Goal: Find specific page/section: Find specific page/section

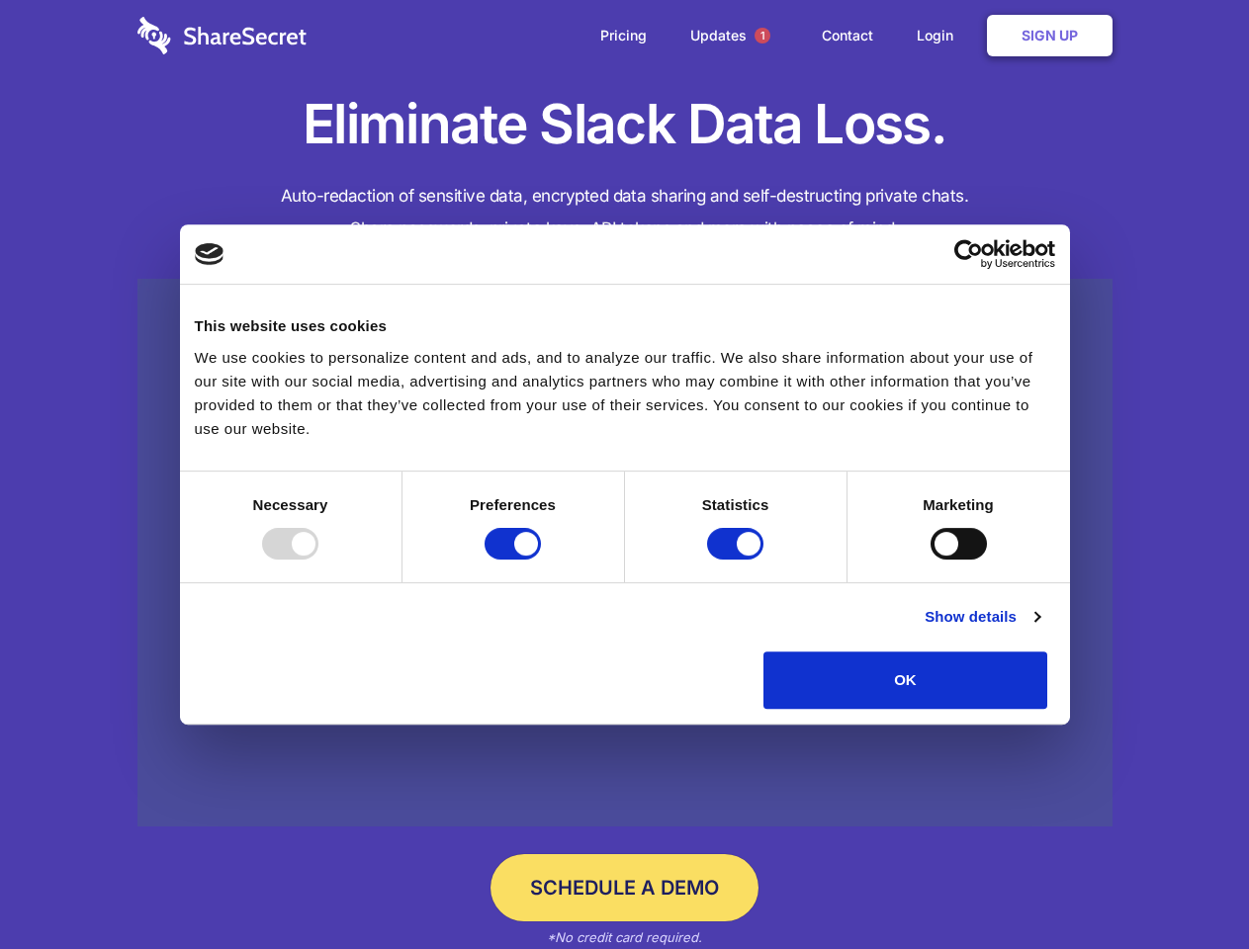
click at [318, 560] on div at bounding box center [290, 544] width 56 height 32
click at [541, 560] on input "Preferences" at bounding box center [512, 544] width 56 height 32
checkbox input "false"
click at [738, 560] on input "Statistics" at bounding box center [735, 544] width 56 height 32
checkbox input "false"
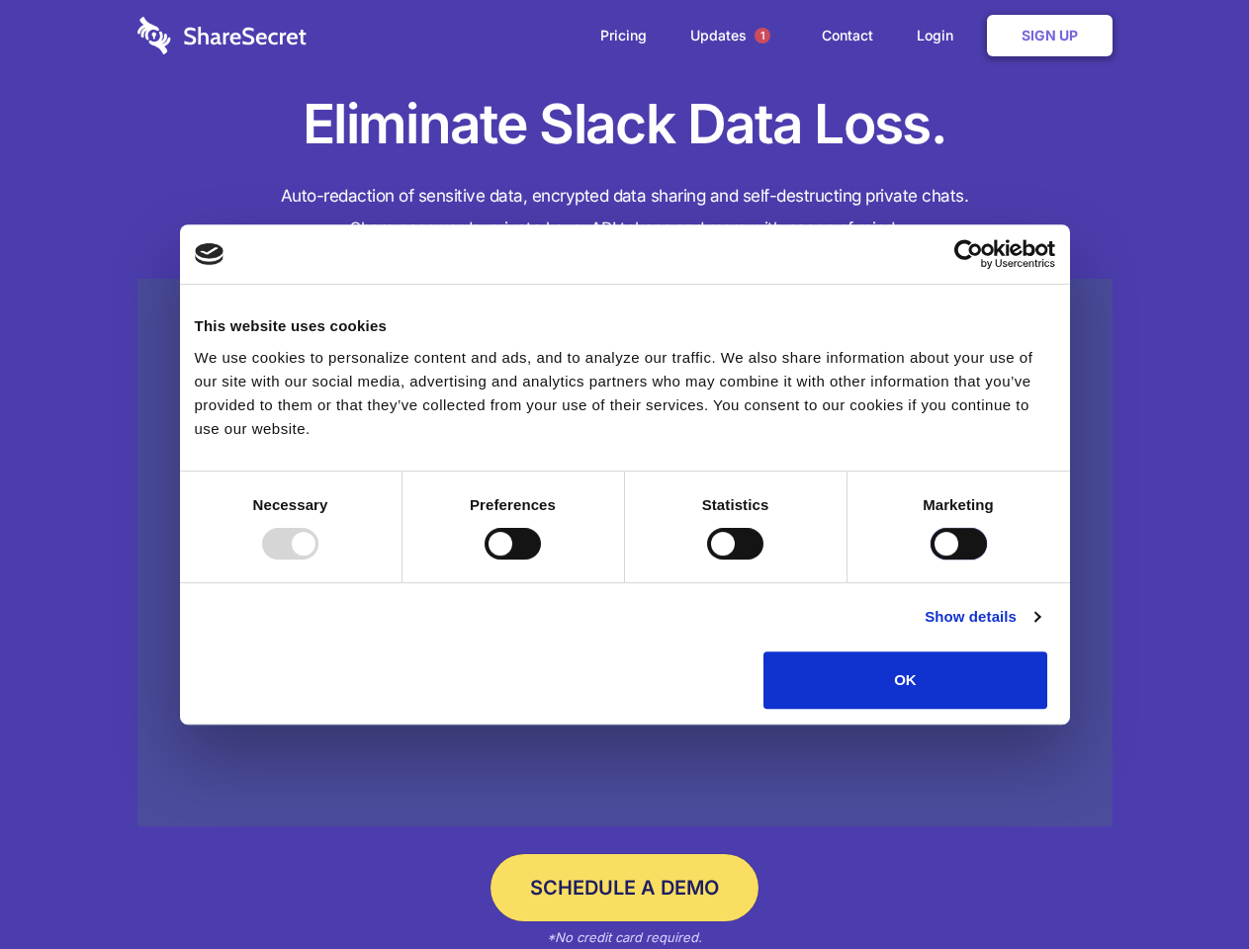
click at [930, 560] on input "Marketing" at bounding box center [958, 544] width 56 height 32
checkbox input "true"
click at [1039, 629] on link "Show details" at bounding box center [981, 617] width 115 height 24
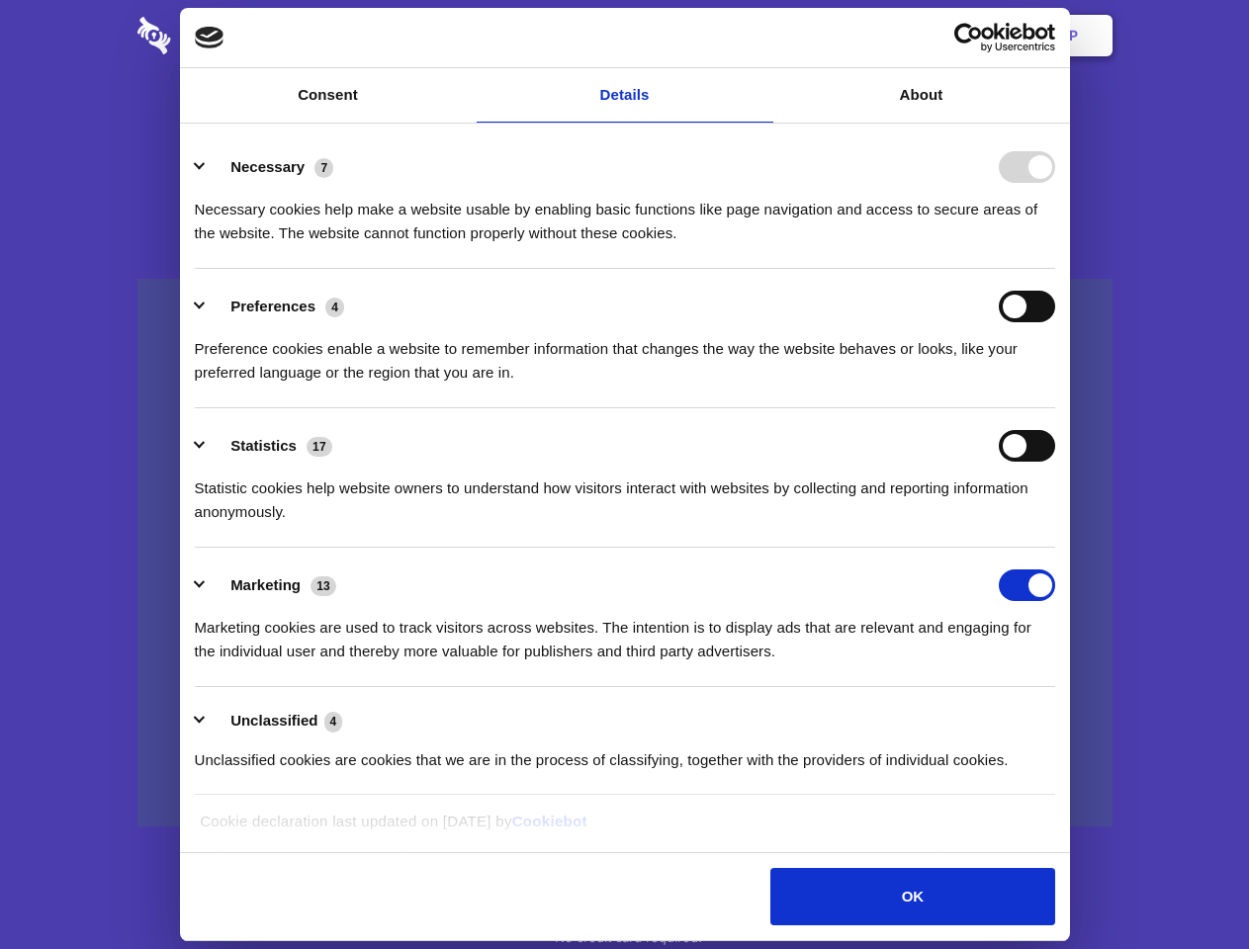
click at [1055, 548] on li "Statistics 17 Statistic cookies help website owners to understand how visitors …" at bounding box center [625, 477] width 860 height 139
click at [761, 36] on span "1" at bounding box center [762, 36] width 16 height 16
